Goal: Task Accomplishment & Management: Manage account settings

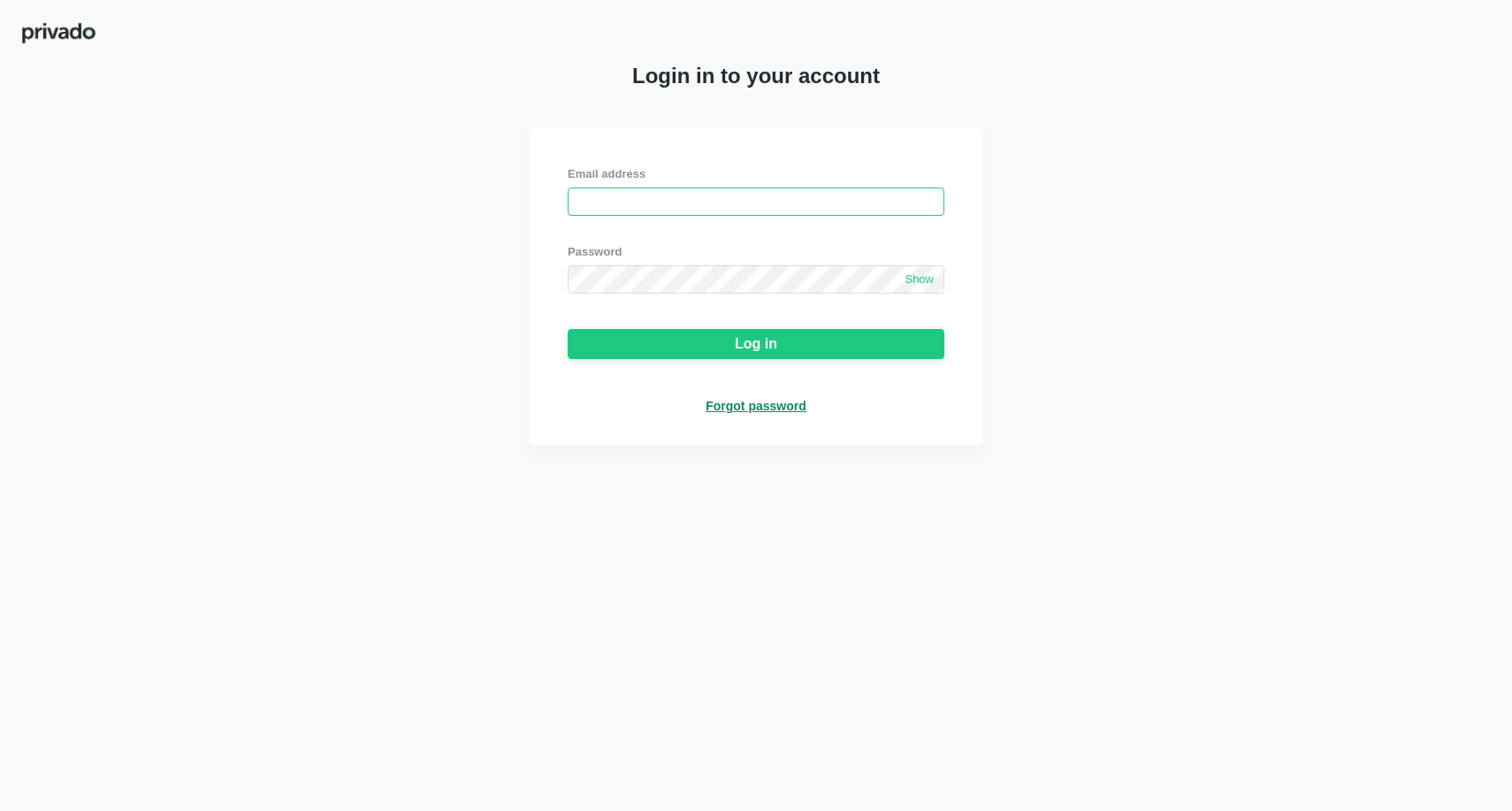
type input "[PERSON_NAME][EMAIL_ADDRESS][PERSON_NAME][DOMAIN_NAME]"
click at [688, 210] on input "[PERSON_NAME][EMAIL_ADDRESS][PERSON_NAME][DOMAIN_NAME]" at bounding box center [756, 202] width 377 height 29
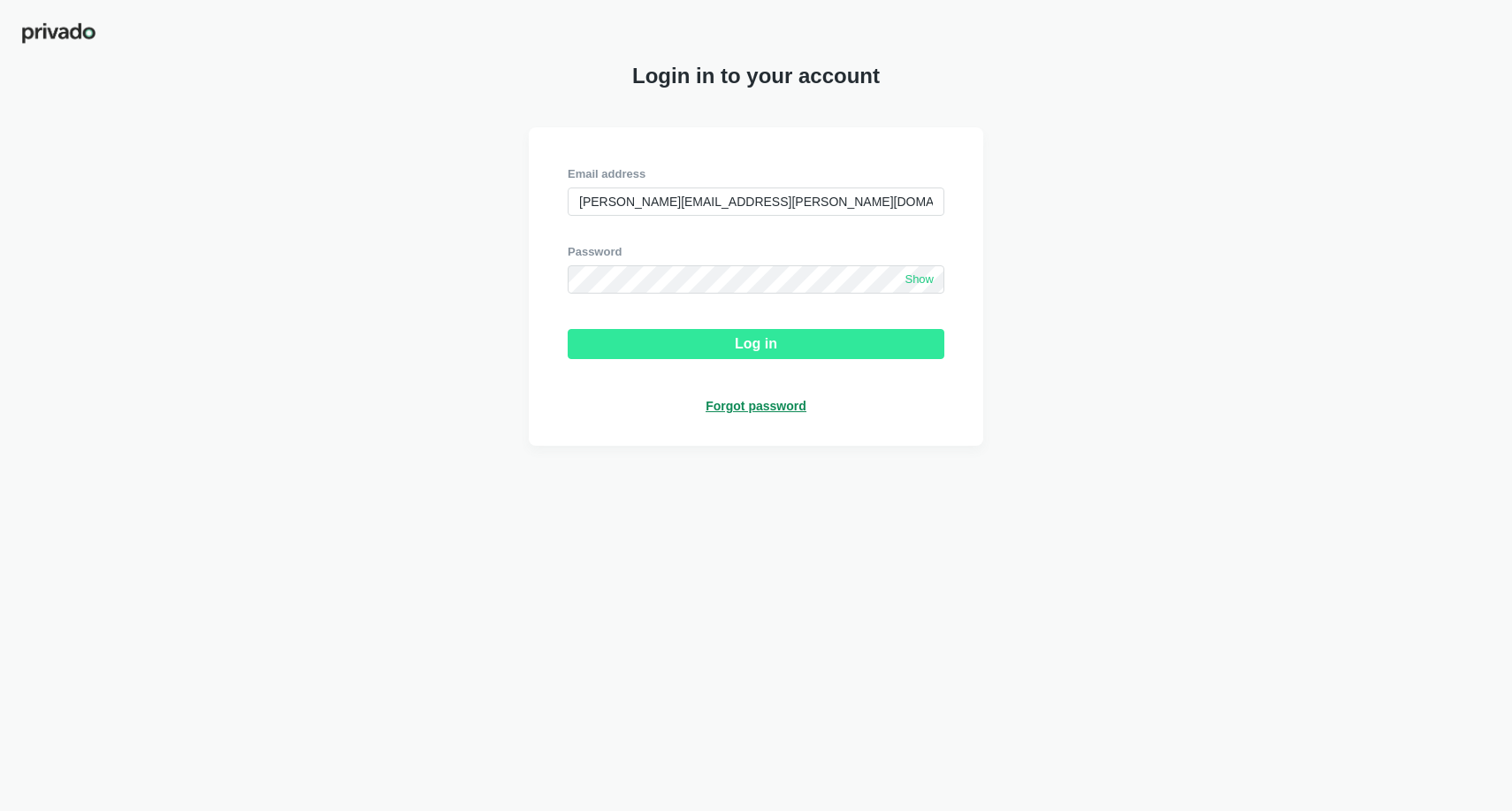
click at [776, 355] on button "Log in" at bounding box center [756, 344] width 377 height 30
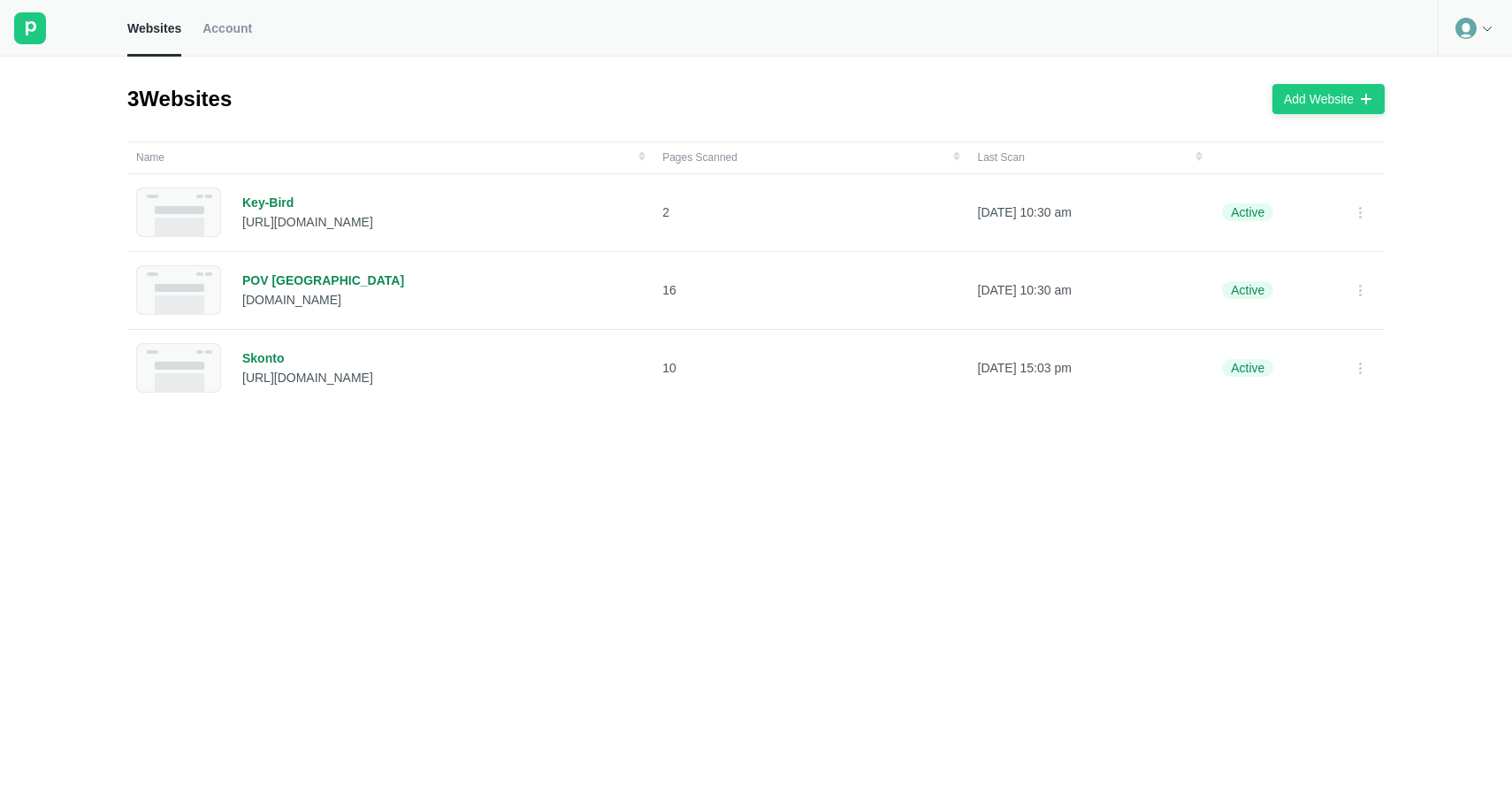
click at [234, 26] on span "Account" at bounding box center [227, 29] width 49 height 16
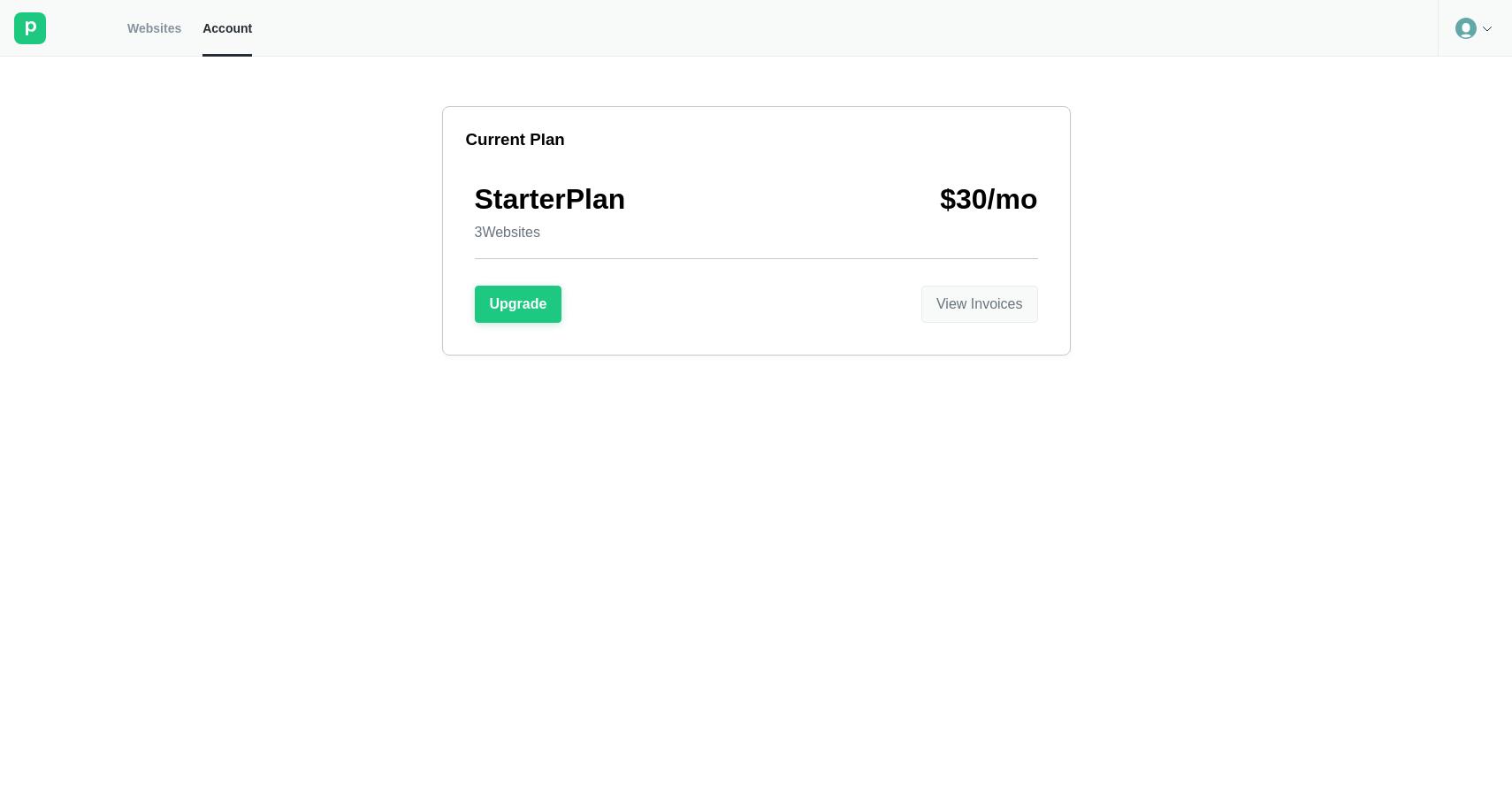
click at [1016, 299] on div "View Invoices" at bounding box center [980, 305] width 87 height 16
